Goal: Transaction & Acquisition: Purchase product/service

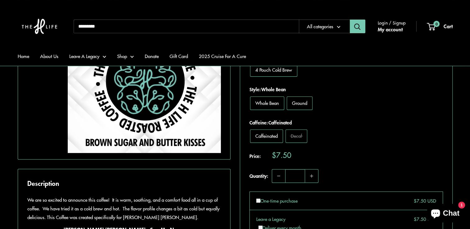
scroll to position [155, 0]
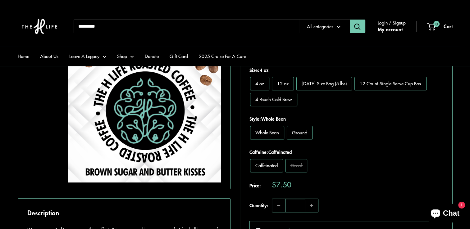
click at [328, 84] on span "[DATE] Size Bag (5 lbs)" at bounding box center [324, 83] width 45 height 7
click at [262, 86] on label "4 oz" at bounding box center [259, 83] width 19 height 13
click at [287, 85] on span "12 oz" at bounding box center [282, 83] width 11 height 7
click at [261, 85] on span "4 oz" at bounding box center [259, 83] width 9 height 7
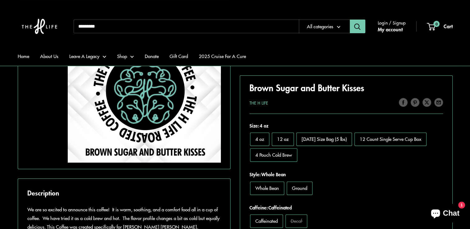
scroll to position [93, 0]
